Goal: Obtain resource: Obtain resource

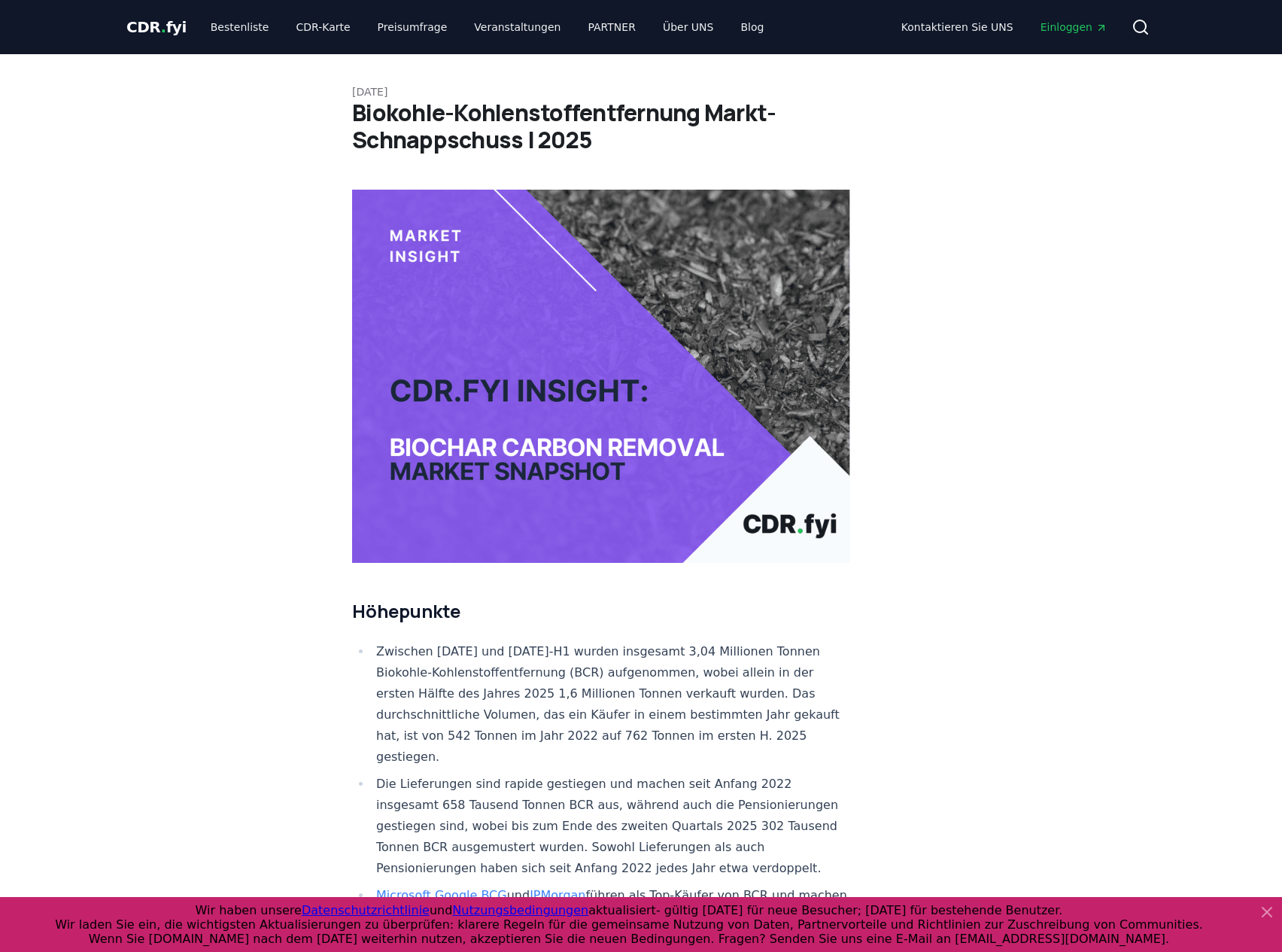
click at [295, 25] on link "CDR-Karte" at bounding box center [322, 26] width 79 height 27
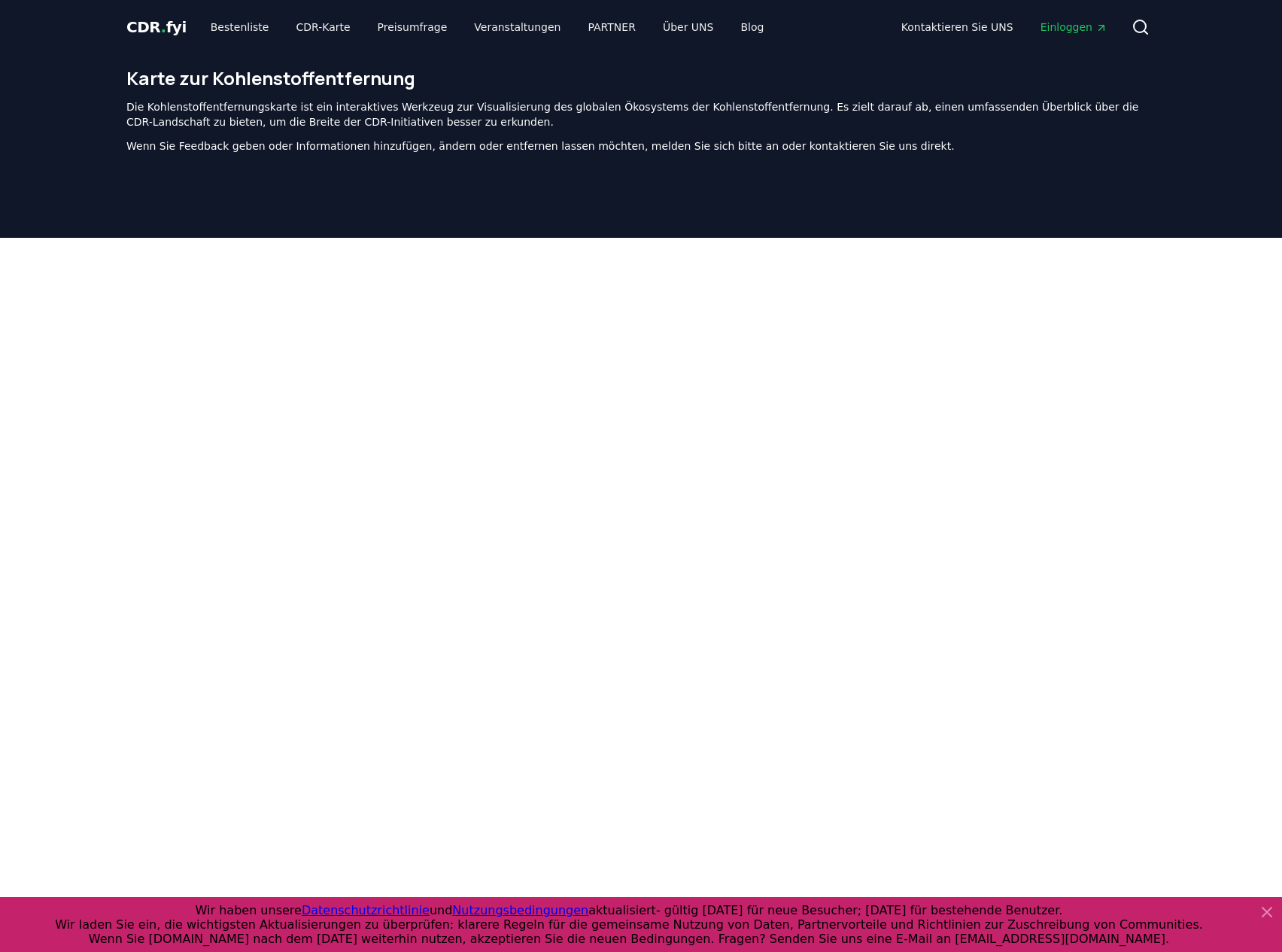
click at [1193, 747] on icon at bounding box center [1267, 912] width 9 height 9
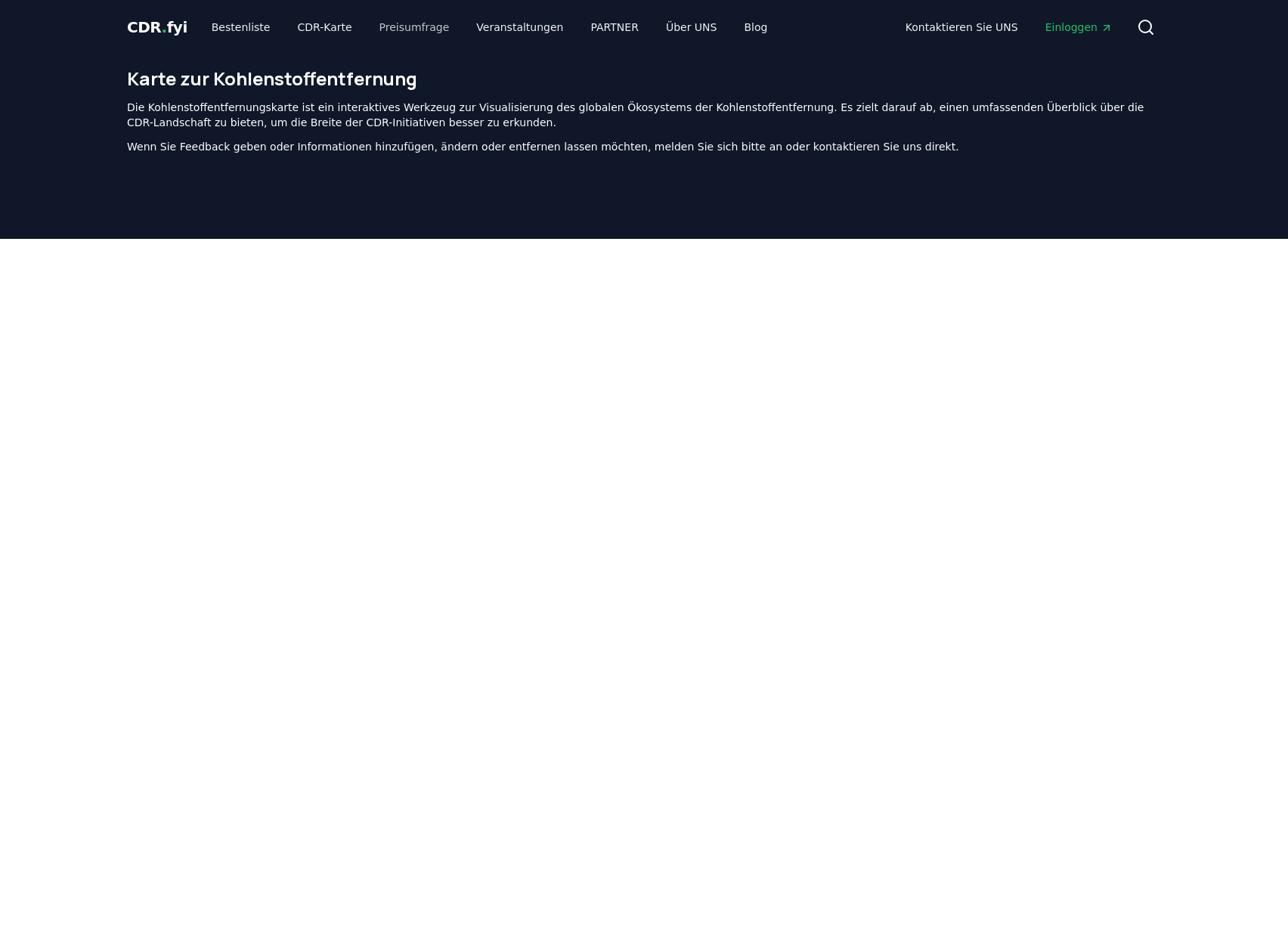
click at [396, 27] on link "Preisumfrage" at bounding box center [414, 27] width 95 height 27
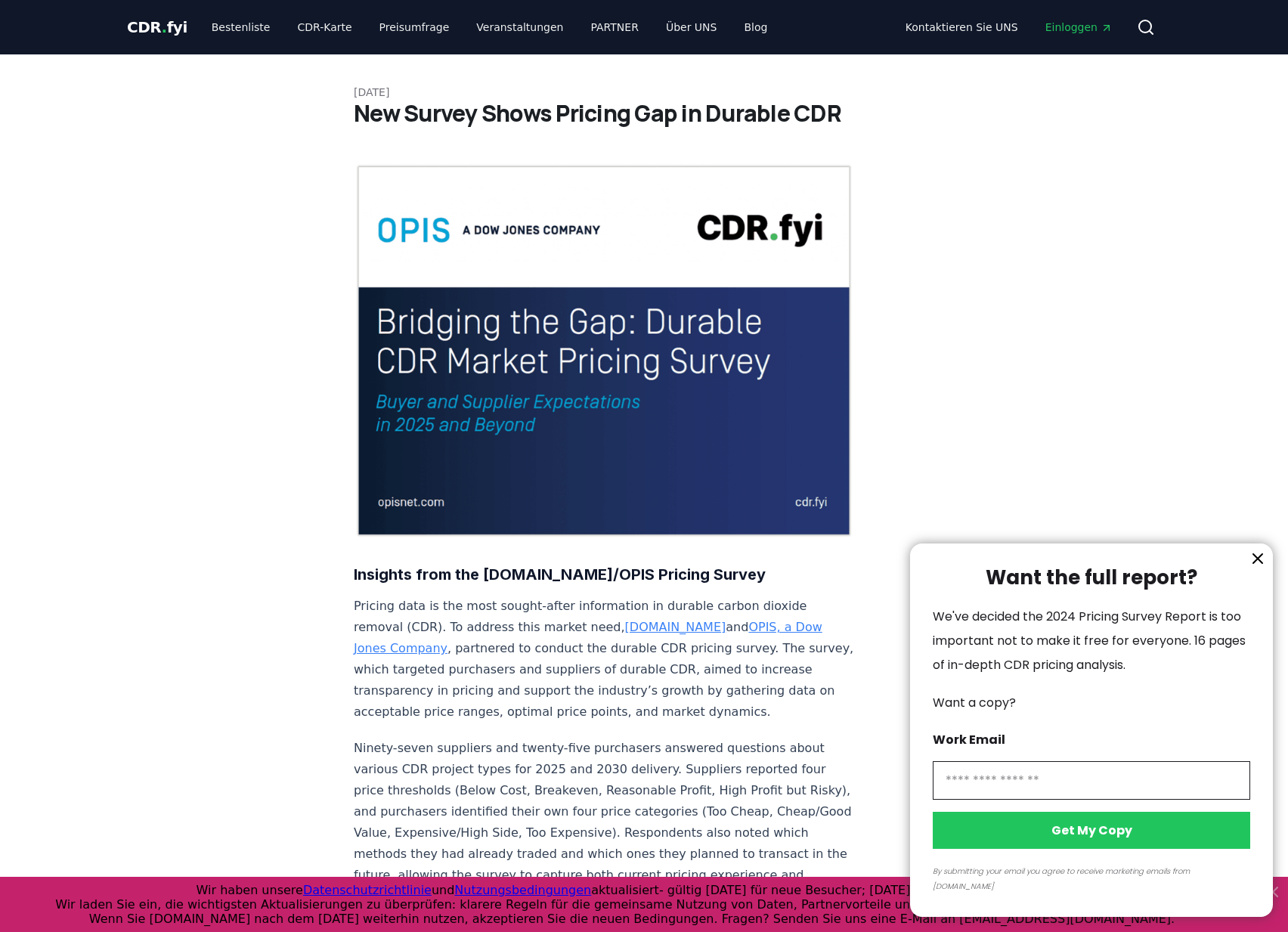
click at [1117, 751] on input "information" at bounding box center [1092, 780] width 318 height 38
type input "**********"
click at [1104, 751] on button "Get My Copy" at bounding box center [1092, 830] width 318 height 37
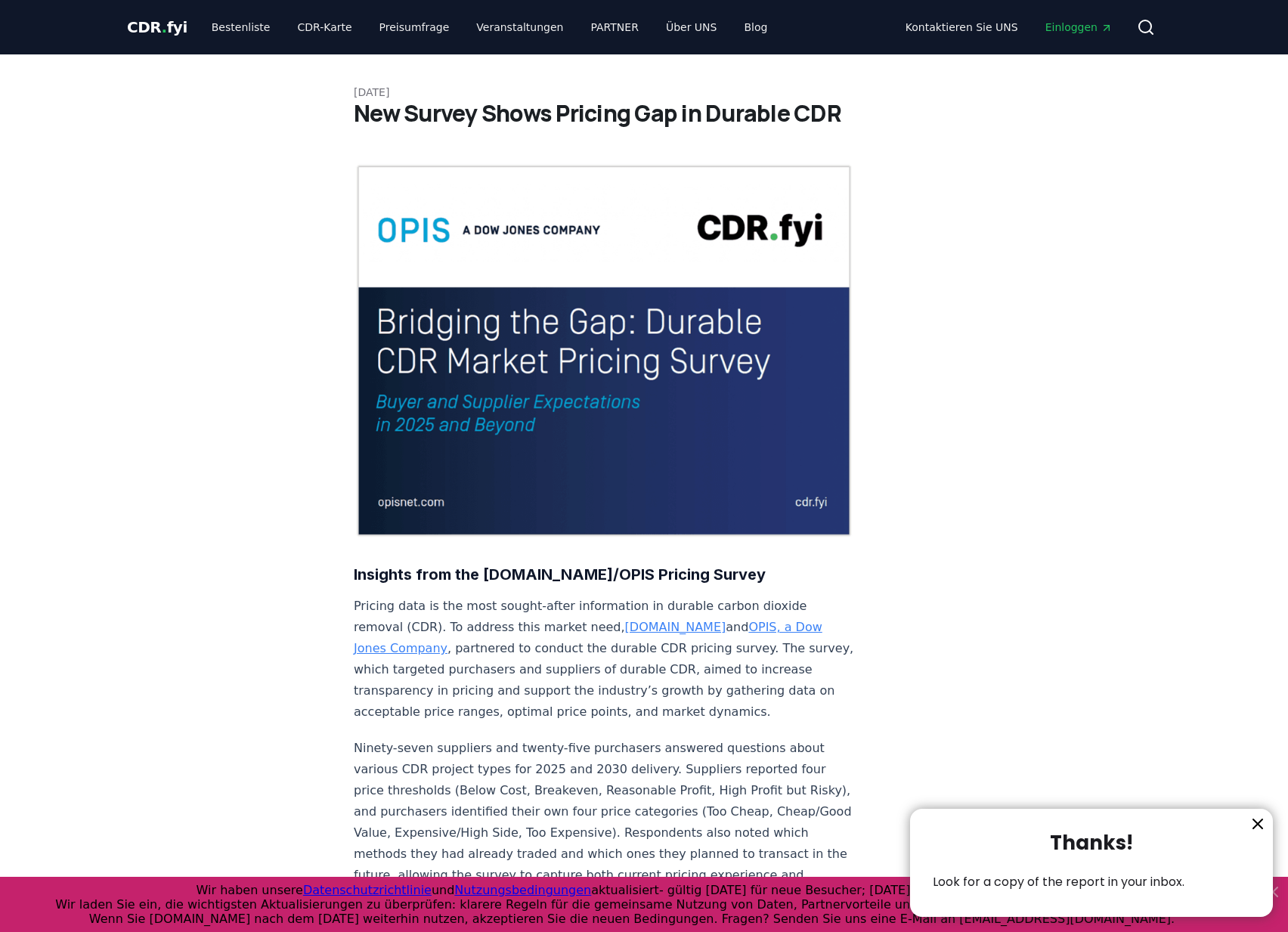
click at [1199, 751] on icon "information" at bounding box center [1258, 823] width 18 height 18
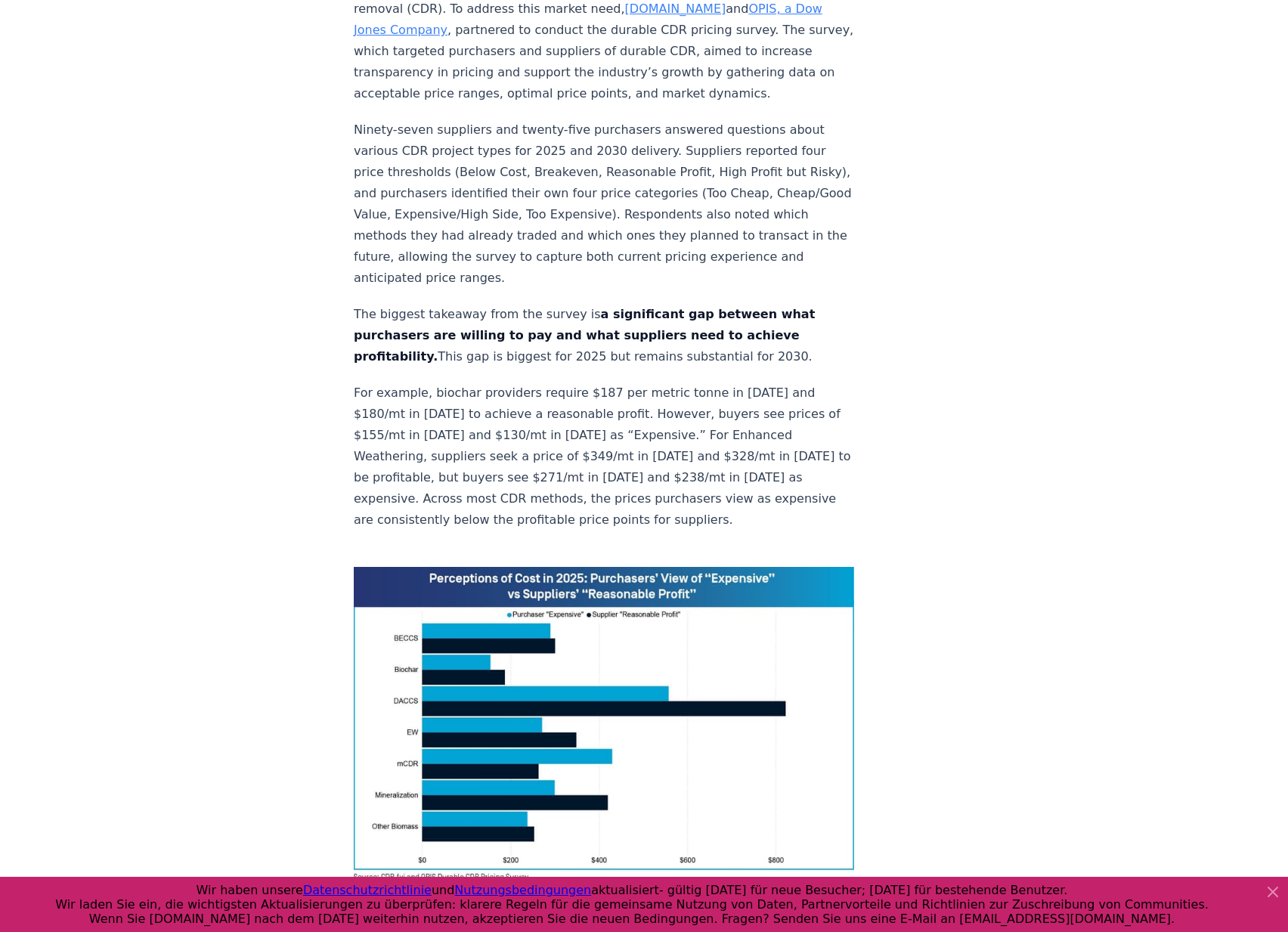
scroll to position [621, 0]
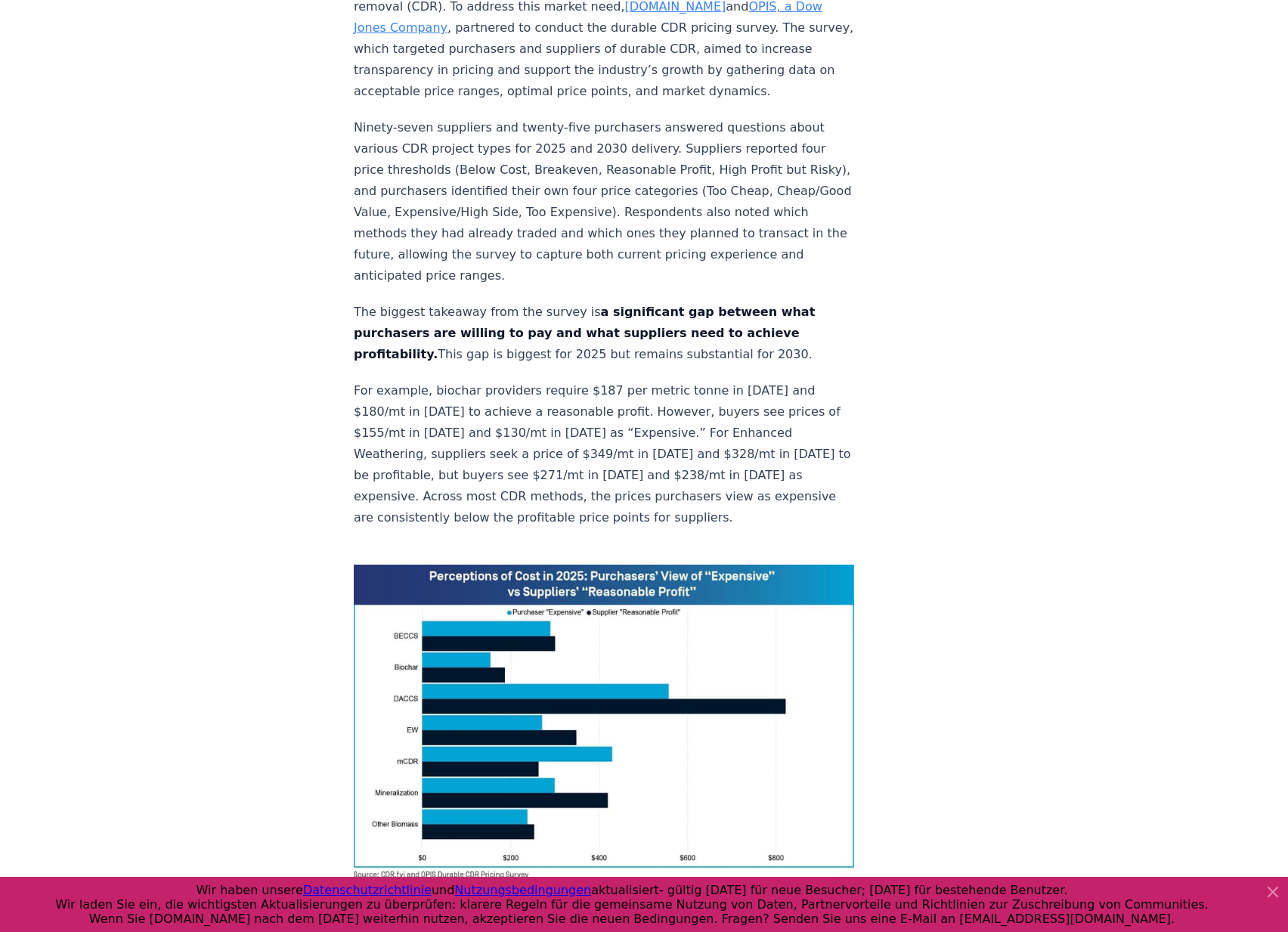
click at [473, 621] on img at bounding box center [604, 721] width 500 height 314
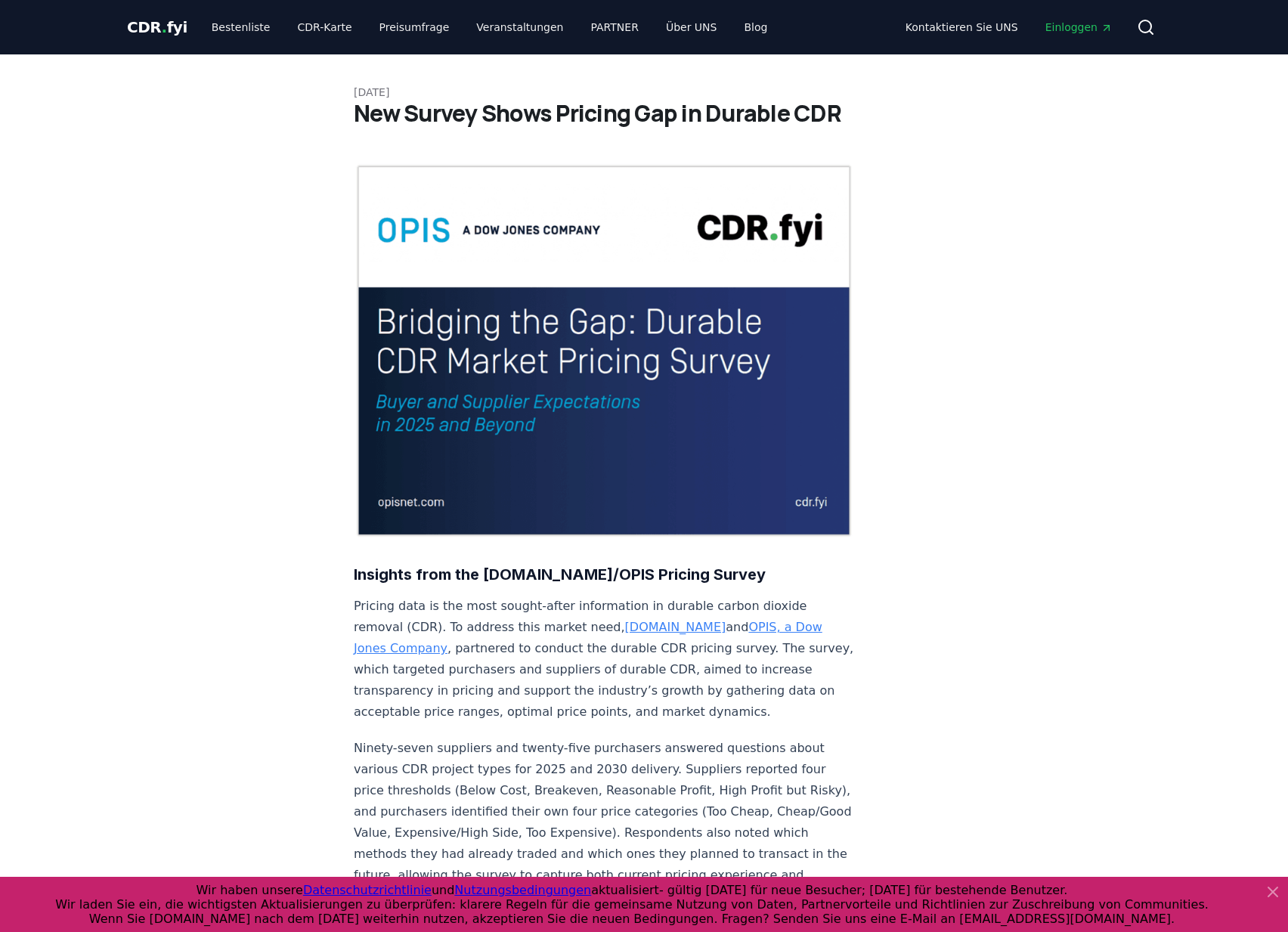
scroll to position [0, 0]
